Goal: Navigation & Orientation: Find specific page/section

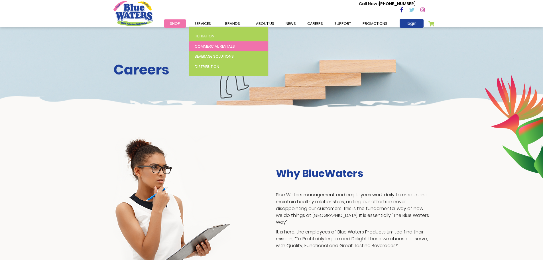
click at [199, 46] on span "Commercial Rentals" at bounding box center [215, 46] width 40 height 5
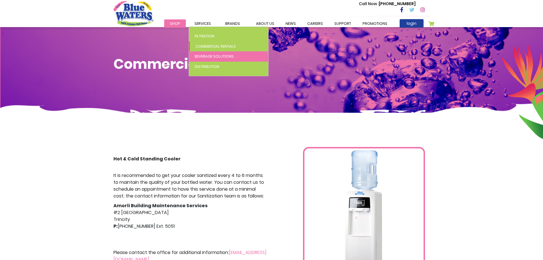
click at [201, 58] on span "Beverage Solutions" at bounding box center [214, 56] width 39 height 5
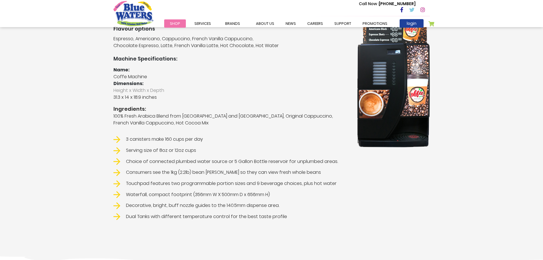
scroll to position [143, 0]
